Goal: Task Accomplishment & Management: Use online tool/utility

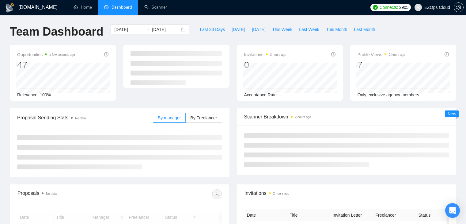
click at [276, 29] on span "This Week" at bounding box center [282, 29] width 20 height 7
type input "[DATE]"
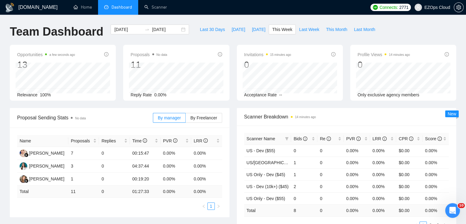
click at [287, 143] on th "Scanner Name" at bounding box center [267, 139] width 47 height 12
click at [287, 137] on icon "filter" at bounding box center [287, 139] width 4 height 4
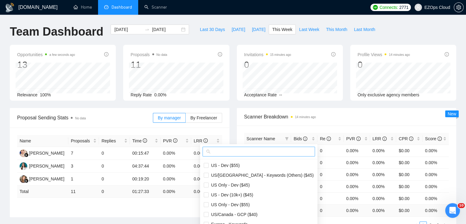
click at [248, 151] on input "text" at bounding box center [262, 151] width 100 height 7
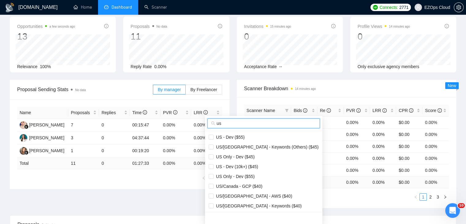
scroll to position [61, 0]
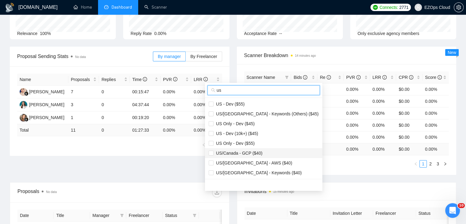
type input "us"
click at [259, 150] on span "US/Canada - GCP ($40)" at bounding box center [238, 152] width 49 height 5
checkbox input "true"
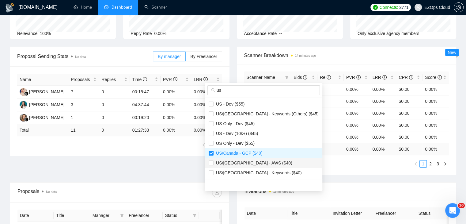
click at [263, 160] on span "US/[GEOGRAPHIC_DATA] - AWS ($40)" at bounding box center [264, 162] width 110 height 7
checkbox input "true"
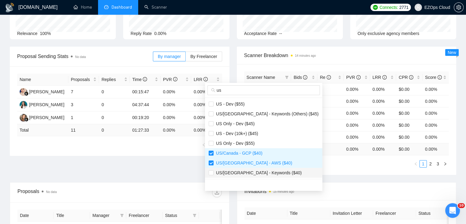
click at [267, 170] on span "US/[GEOGRAPHIC_DATA] - Keywords ($40)" at bounding box center [258, 172] width 88 height 5
checkbox input "true"
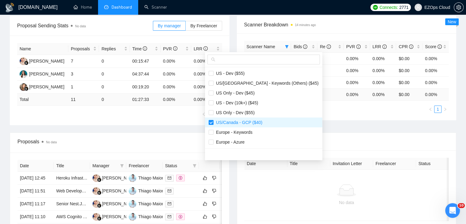
click at [325, 144] on main "Team Dashboard [DATE] [DATE] Last 30 Days [DATE] [DATE] This Week Last Week Thi…" at bounding box center [233, 130] width 447 height 395
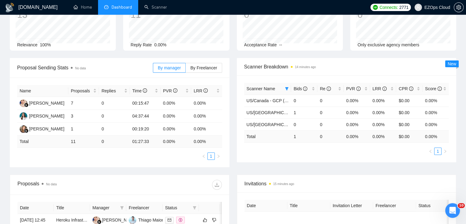
scroll to position [31, 0]
